Goal: Transaction & Acquisition: Purchase product/service

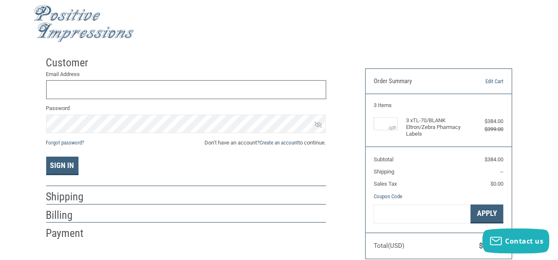
scroll to position [38, 0]
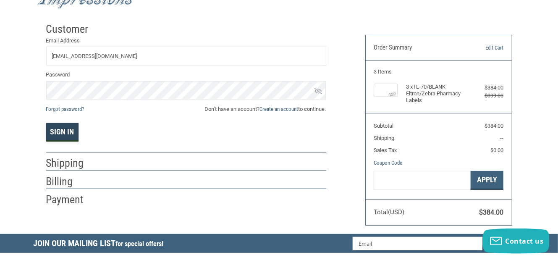
click at [65, 129] on button "Sign In" at bounding box center [62, 132] width 32 height 18
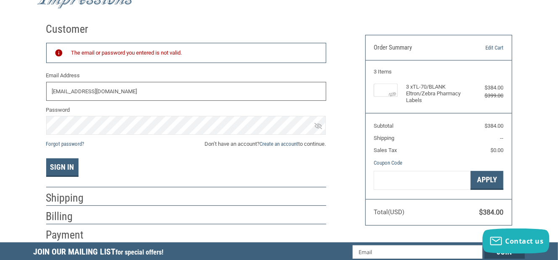
click at [101, 93] on input "[EMAIL_ADDRESS][DOMAIN_NAME]" at bounding box center [186, 91] width 280 height 19
drag, startPoint x: 106, startPoint y: 91, endPoint x: 29, endPoint y: 94, distance: 76.4
click at [29, 94] on div "Customer Returning Customer The email or password you entered is not valid. Ema…" at bounding box center [279, 130] width 558 height 224
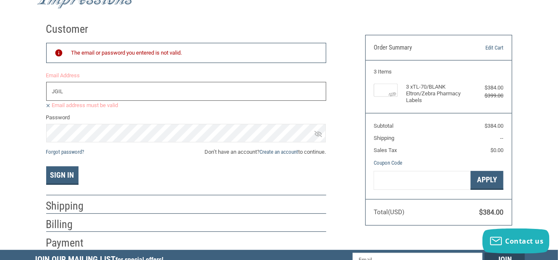
type input "[EMAIL_ADDRESS][DOMAIN_NAME]"
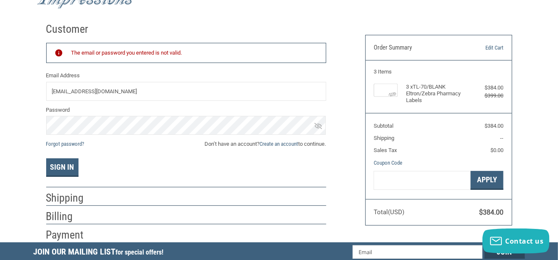
click at [318, 128] on icon at bounding box center [318, 126] width 8 height 8
click at [319, 125] on icon at bounding box center [318, 125] width 8 height 5
click at [66, 166] on button "Sign In" at bounding box center [62, 167] width 32 height 18
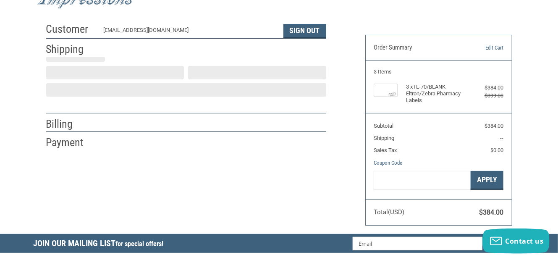
scroll to position [24, 0]
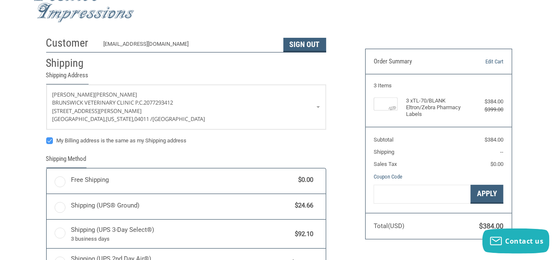
radio input "true"
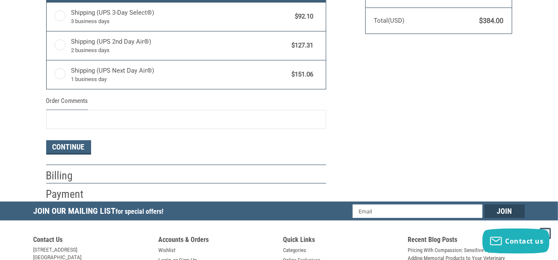
scroll to position [259, 0]
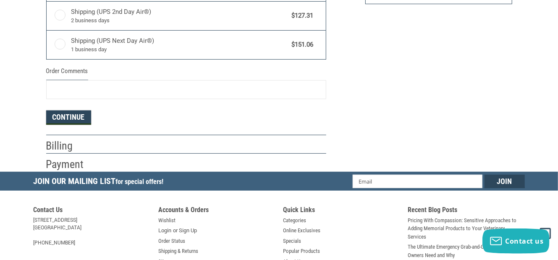
click at [62, 121] on button "Continue" at bounding box center [68, 117] width 45 height 14
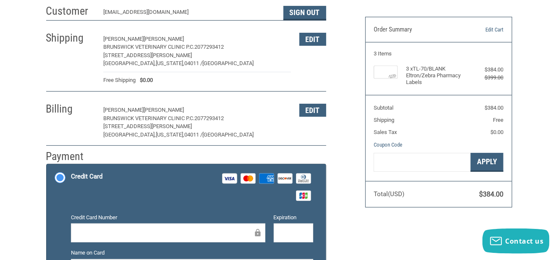
scroll to position [67, 0]
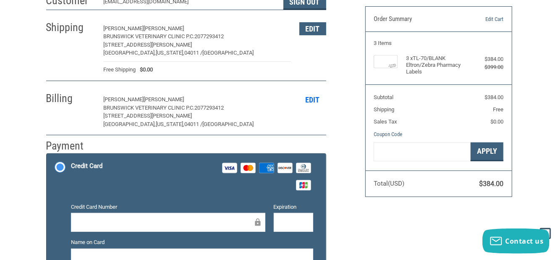
click at [319, 97] on button "Edit" at bounding box center [312, 99] width 27 height 13
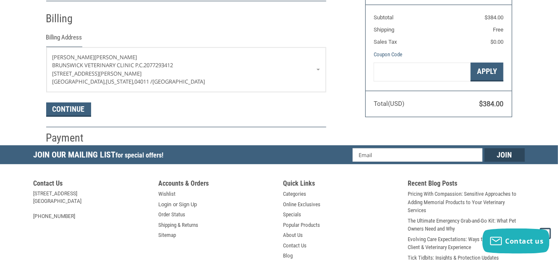
scroll to position [147, 0]
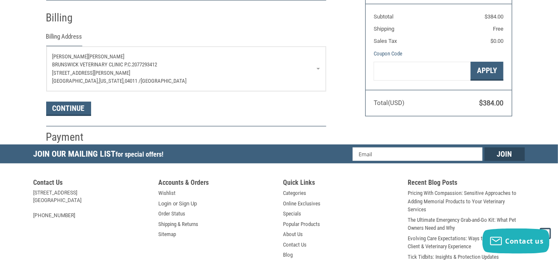
click at [89, 53] on span "[PERSON_NAME]" at bounding box center [107, 56] width 36 height 6
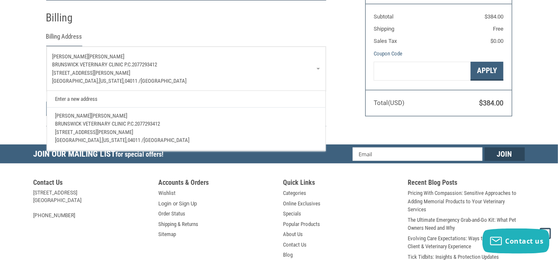
click at [215, 25] on div "Billing" at bounding box center [186, 18] width 280 height 29
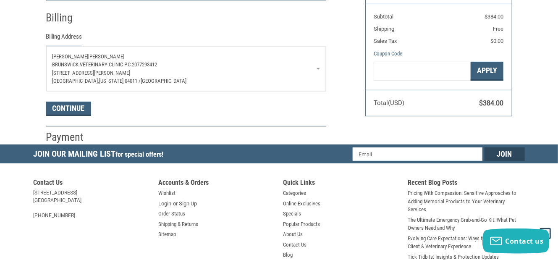
click at [224, 72] on p "[STREET_ADDRESS][PERSON_NAME]" at bounding box center [185, 73] width 267 height 8
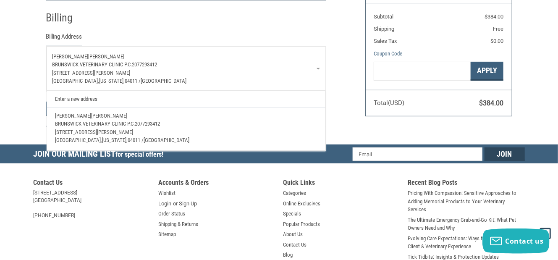
click at [99, 102] on link "Enter a new address" at bounding box center [186, 99] width 270 height 16
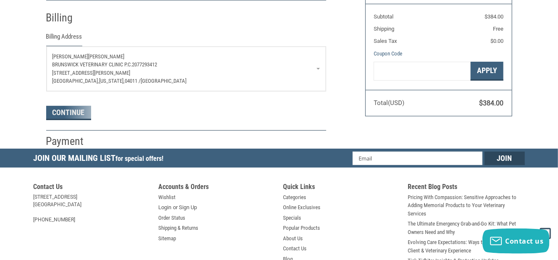
select select "US"
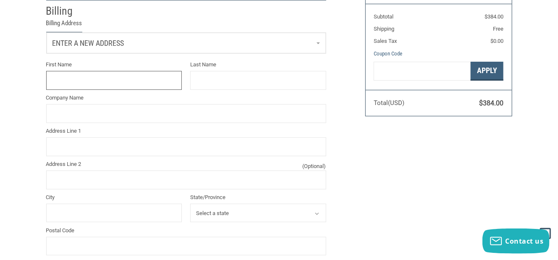
click at [108, 84] on input "First Name" at bounding box center [114, 80] width 136 height 19
type input "[PERSON_NAME]"
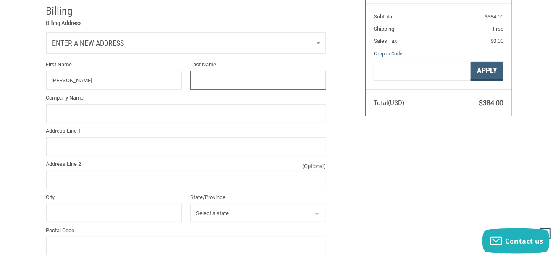
type input "[PERSON_NAME]"
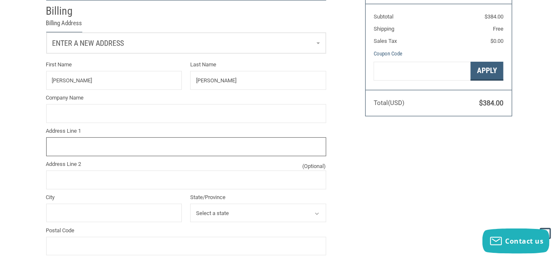
type input "[STREET_ADDRESS][PERSON_NAME]"
type input "[GEOGRAPHIC_DATA]"
select select "ME"
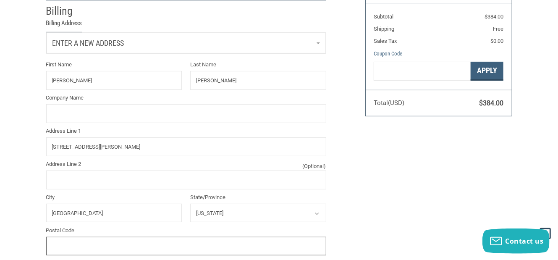
type input "04011"
type input "2075225829"
click at [179, 119] on input "Company Name" at bounding box center [186, 113] width 280 height 19
type input "Brunswick Veterinary Clinic"
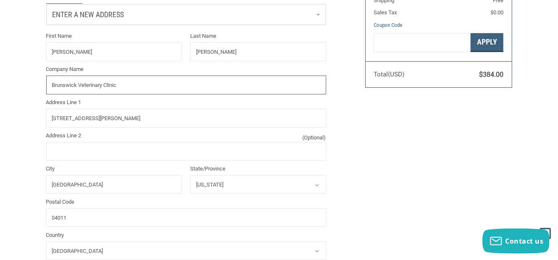
scroll to position [248, 0]
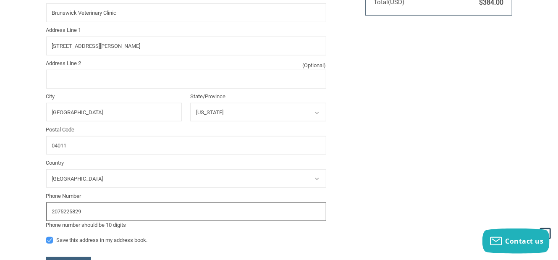
drag, startPoint x: 83, startPoint y: 211, endPoint x: 0, endPoint y: 215, distance: 82.8
click at [0, 215] on div "Customer [EMAIL_ADDRESS][DOMAIN_NAME] Sign Out Shipping [PERSON_NAME] Brunswick…" at bounding box center [279, 54] width 558 height 491
type input "2077293412"
click at [387, 195] on div "Customer [EMAIL_ADDRESS][DOMAIN_NAME] Sign Out Shipping [PERSON_NAME] Brunswick…" at bounding box center [279, 54] width 491 height 491
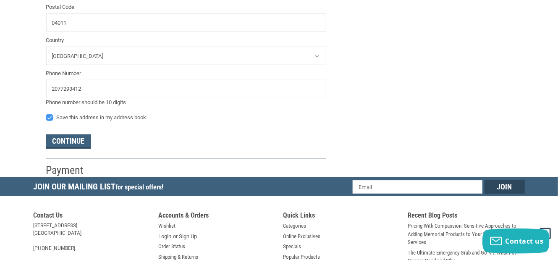
scroll to position [382, 0]
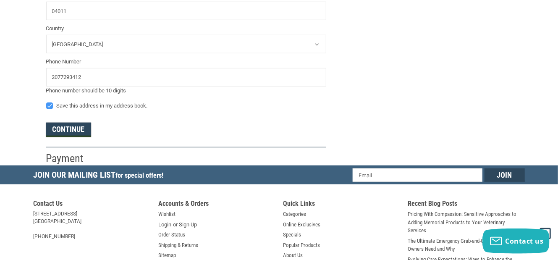
click at [84, 130] on button "Continue" at bounding box center [68, 130] width 45 height 14
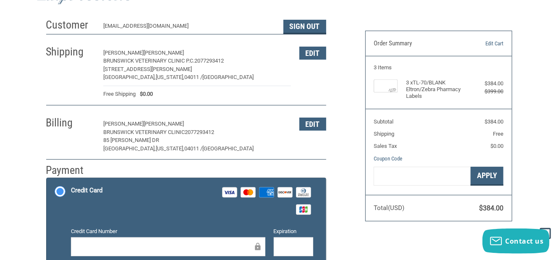
scroll to position [82, 0]
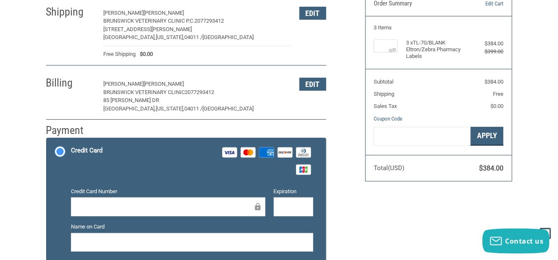
click at [116, 198] on div at bounding box center [168, 206] width 194 height 19
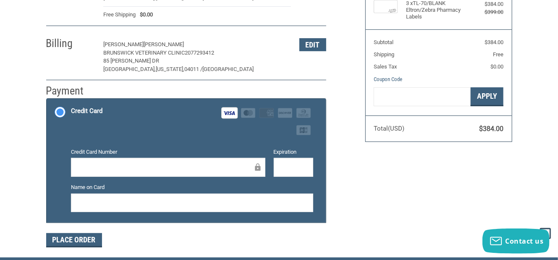
scroll to position [216, 0]
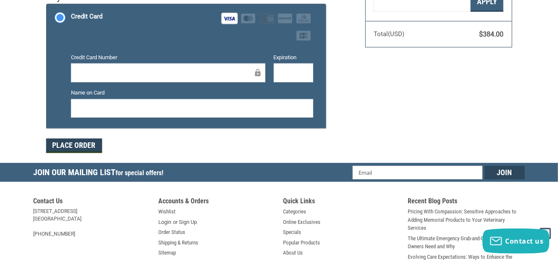
click at [89, 142] on button "Place Order" at bounding box center [74, 145] width 56 height 14
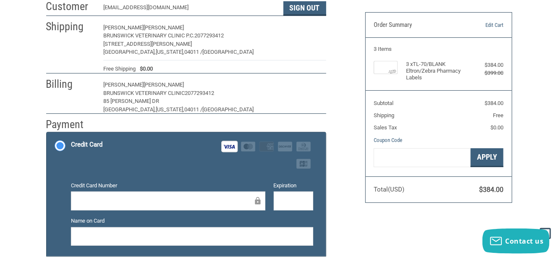
scroll to position [21, 0]
